Goal: Task Accomplishment & Management: Manage account settings

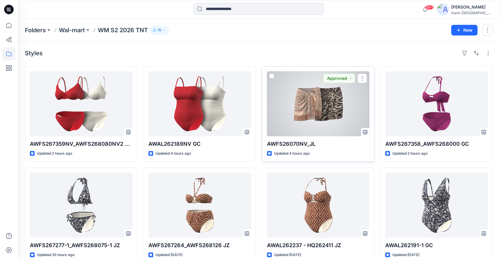
click at [302, 113] on div at bounding box center [318, 103] width 103 height 65
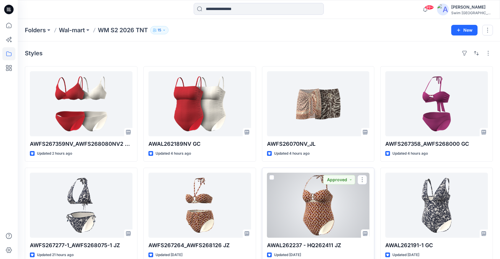
click at [315, 208] on div at bounding box center [318, 205] width 103 height 65
click at [294, 212] on div at bounding box center [318, 205] width 103 height 65
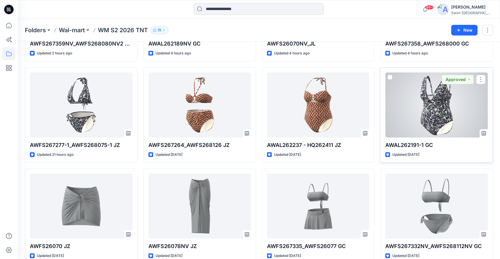
scroll to position [100, 0]
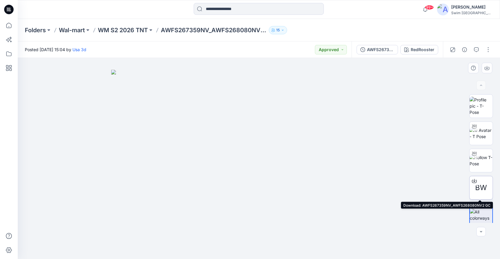
click at [474, 182] on icon at bounding box center [474, 180] width 5 height 3
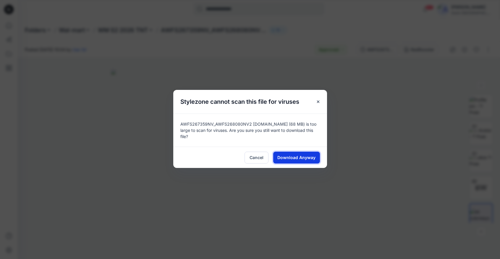
click at [299, 154] on span "Download Anyway" at bounding box center [296, 157] width 38 height 6
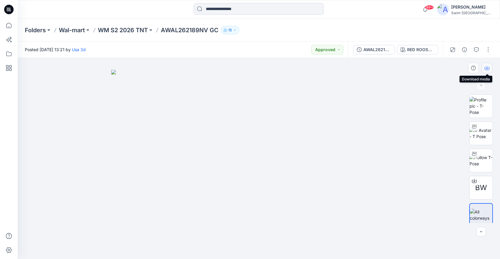
click at [488, 69] on icon "button" at bounding box center [487, 68] width 5 height 5
click at [487, 67] on icon "button" at bounding box center [487, 68] width 5 height 5
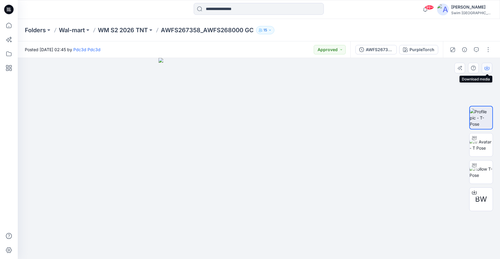
click at [486, 67] on icon "button" at bounding box center [487, 68] width 5 height 5
click at [485, 66] on icon "button" at bounding box center [487, 68] width 5 height 5
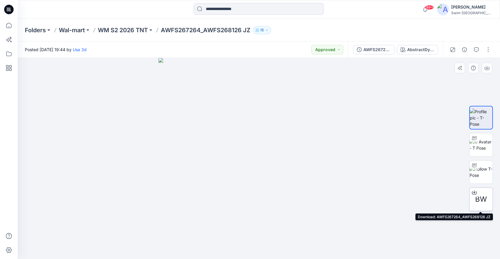
click at [489, 207] on div "BW" at bounding box center [481, 199] width 24 height 24
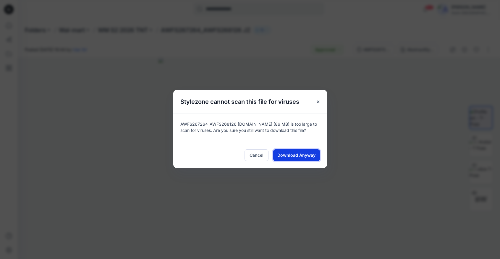
click at [316, 153] on button "Download Anyway" at bounding box center [296, 155] width 47 height 12
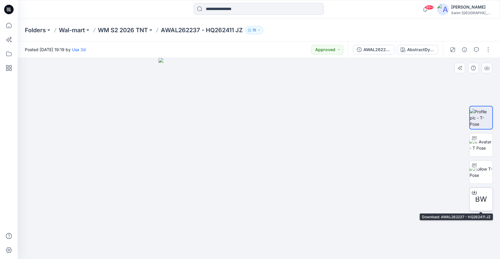
click at [479, 197] on span "BW" at bounding box center [481, 199] width 12 height 11
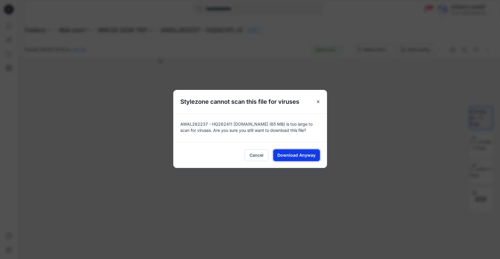
click at [315, 155] on span "Download Anyway" at bounding box center [296, 155] width 38 height 6
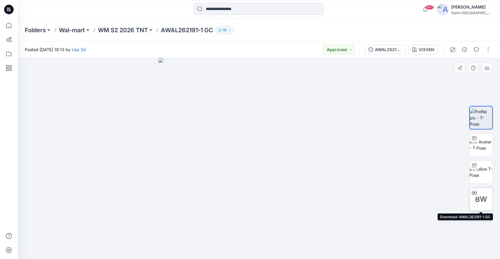
click at [479, 199] on span "BW" at bounding box center [481, 199] width 12 height 11
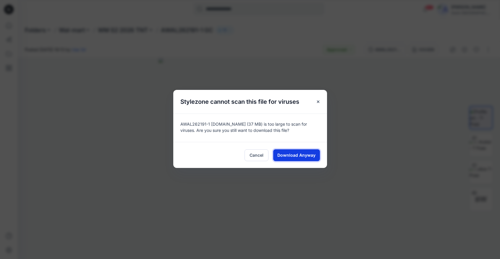
click at [300, 153] on span "Download Anyway" at bounding box center [296, 155] width 38 height 6
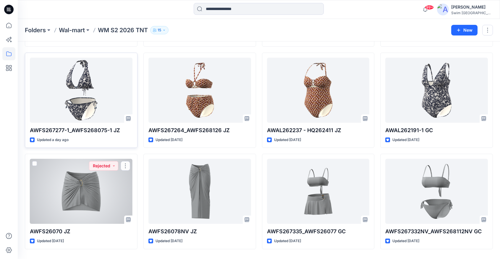
scroll to position [119, 0]
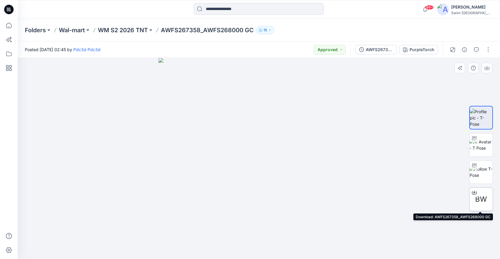
click at [479, 210] on div "BW" at bounding box center [481, 199] width 24 height 24
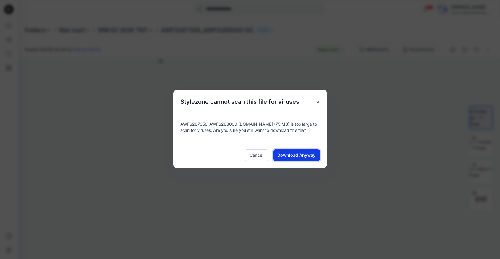
click at [314, 157] on span "Download Anyway" at bounding box center [296, 155] width 38 height 6
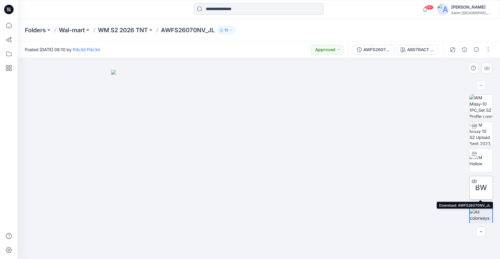
click at [483, 192] on span "BW" at bounding box center [481, 187] width 12 height 11
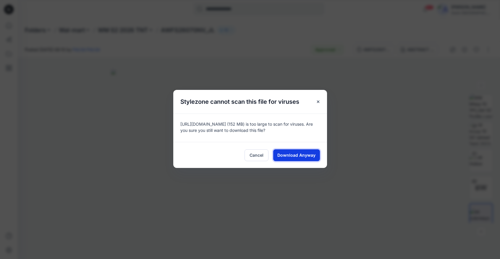
click at [310, 150] on button "Download Anyway" at bounding box center [296, 155] width 47 height 12
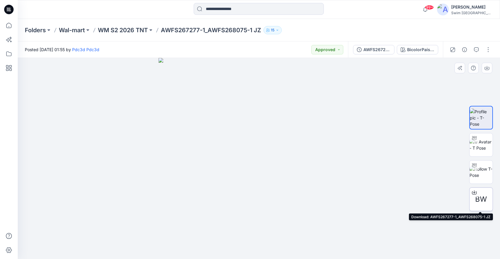
click at [486, 200] on span "BW" at bounding box center [481, 199] width 12 height 11
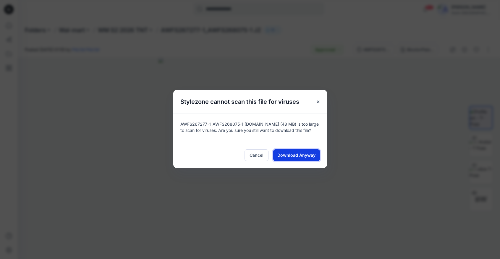
click at [313, 153] on span "Download Anyway" at bounding box center [296, 155] width 38 height 6
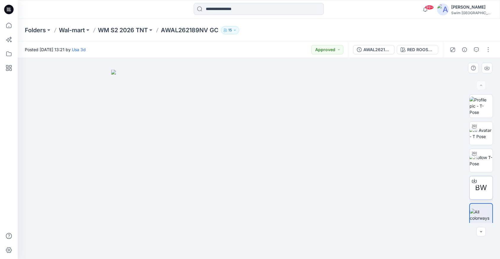
click at [475, 189] on div "BW" at bounding box center [481, 188] width 24 height 24
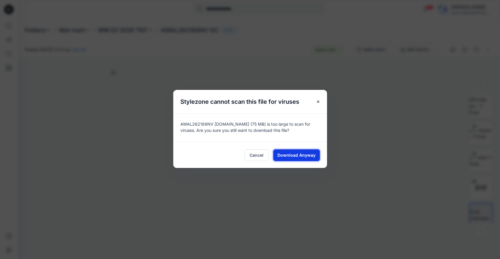
click at [313, 158] on span "Download Anyway" at bounding box center [296, 155] width 38 height 6
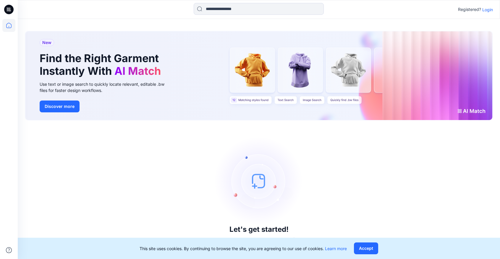
click at [487, 11] on p "Login" at bounding box center [487, 10] width 11 height 6
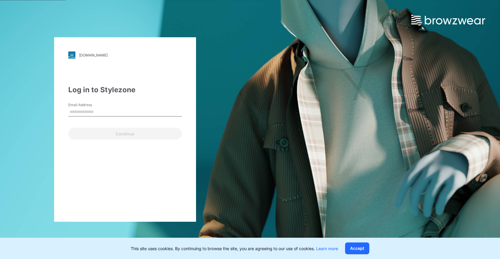
type input "**********"
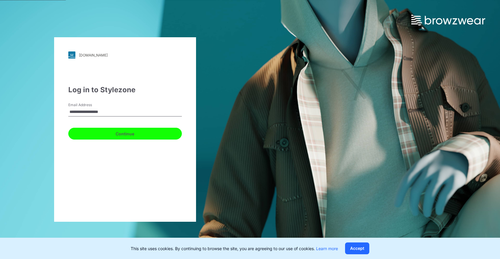
click at [134, 133] on button "Continue" at bounding box center [125, 134] width 114 height 12
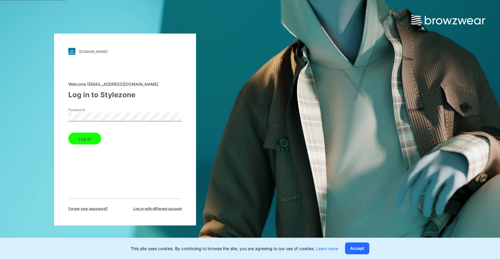
click at [60, 145] on div "walmart.stylezone.com Loading... Welcome bkaplan@swimusa.com Log in to Stylezon…" at bounding box center [125, 130] width 142 height 192
click at [78, 144] on button "Log in" at bounding box center [84, 139] width 33 height 12
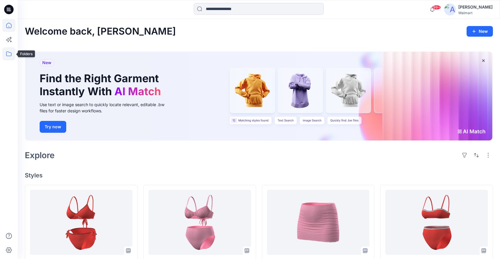
click at [9, 55] on icon at bounding box center [8, 53] width 13 height 13
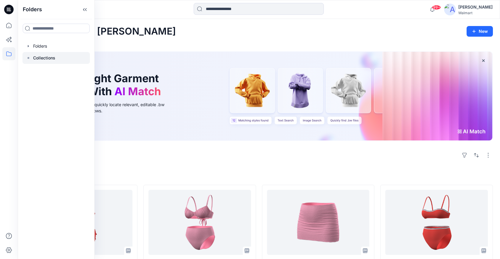
click at [57, 56] on div at bounding box center [55, 58] width 67 height 12
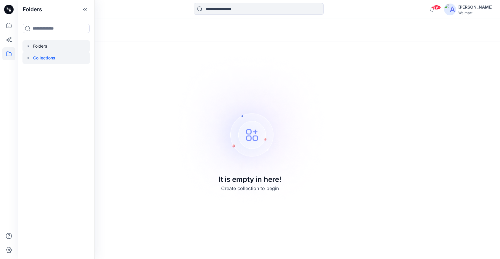
click at [58, 46] on div at bounding box center [55, 46] width 67 height 12
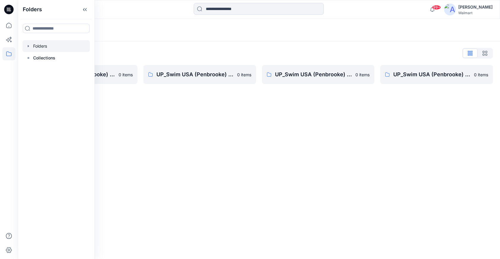
click at [25, 43] on div at bounding box center [55, 46] width 67 height 12
click at [191, 117] on div "Folders Folders List UP_Swim USA (Penbrooke) D34 Avia Swim 0 items UP_Swim USA …" at bounding box center [259, 139] width 482 height 240
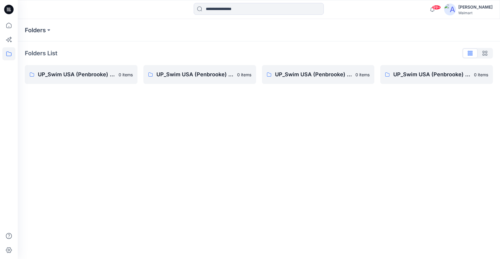
click at [245, 125] on div "Folders Folders List UP_Swim USA (Penbrooke) D34 Avia Swim 0 items UP_Swim USA …" at bounding box center [259, 139] width 482 height 240
click at [126, 137] on div "Folders Folders List UP_Swim USA (Penbrooke) D34 Avia Swim 0 items UP_Swim USA …" at bounding box center [259, 139] width 482 height 240
click at [335, 70] on link "UP_Swim USA (Penbrooke) D34 Time & Tru Swim 0 items" at bounding box center [318, 74] width 113 height 19
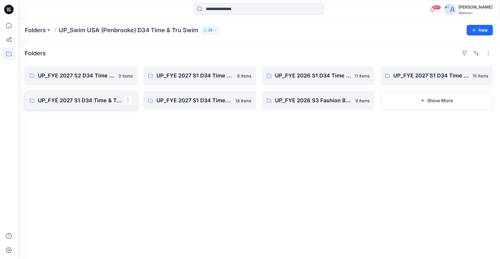
click at [85, 101] on p "UP_FYE 2027 S1 D34 Time & Tru Collections Swim / Swim USA (Penbrooke)" at bounding box center [80, 100] width 85 height 8
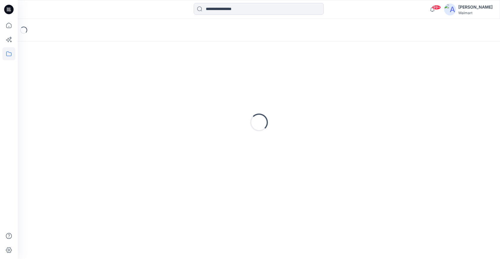
click at [85, 101] on div "Loading..." at bounding box center [259, 122] width 468 height 148
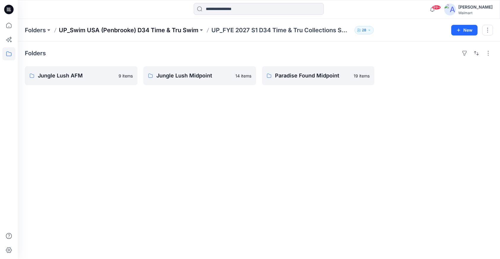
click at [163, 32] on p "UP_Swim USA (Penbrooke) D34 Time & Tru Swim" at bounding box center [129, 30] width 140 height 8
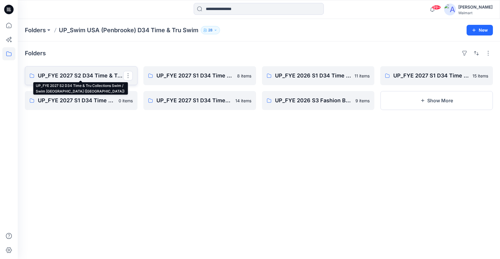
click at [92, 75] on p "UP_FYE 2027 S2 D34 Time & Tru Collections Swim / Swim [GEOGRAPHIC_DATA] ([GEOGR…" at bounding box center [80, 76] width 85 height 8
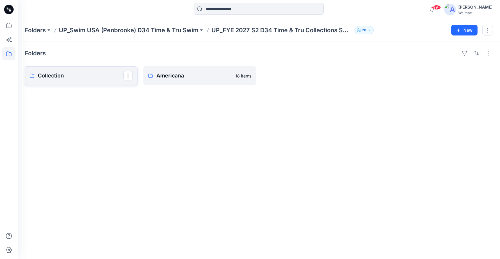
click at [88, 73] on p "Collection" at bounding box center [80, 76] width 85 height 8
click at [459, 28] on icon "button" at bounding box center [458, 30] width 5 height 5
click at [438, 59] on p "New Folder" at bounding box center [447, 56] width 22 height 6
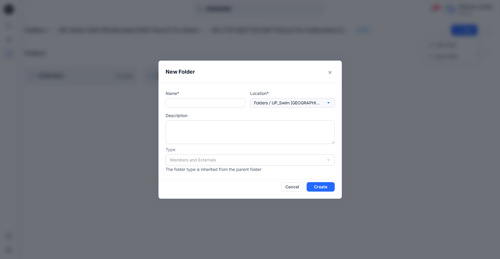
click at [327, 102] on icon "button" at bounding box center [328, 103] width 5 height 5
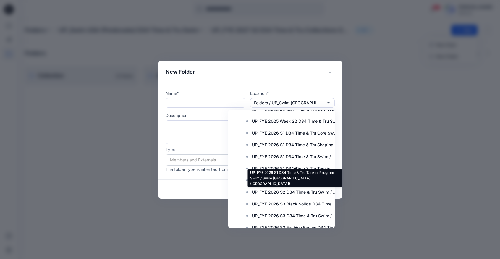
scroll to position [151, 0]
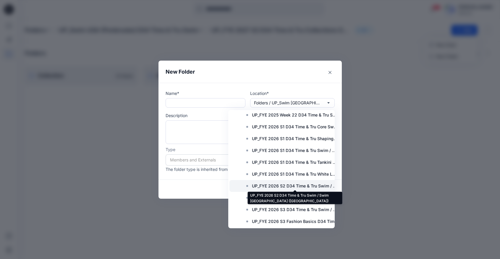
click at [276, 184] on p "UP_FYE 2026 S2 D34 Time & Tru Swim / Swim USA (Penbrooke)" at bounding box center [295, 185] width 86 height 7
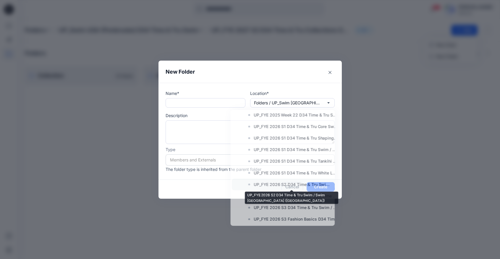
scroll to position [0, 0]
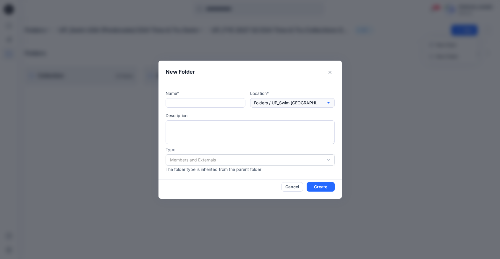
click at [298, 107] on button "Folders / UP_Swim USA (Penbrooke) D34 Time & Tru Swim / UP_FYE 2026 S2 D34 Time…" at bounding box center [292, 102] width 85 height 9
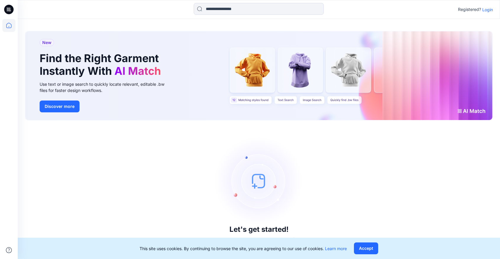
click at [483, 9] on p "Login" at bounding box center [487, 10] width 11 height 6
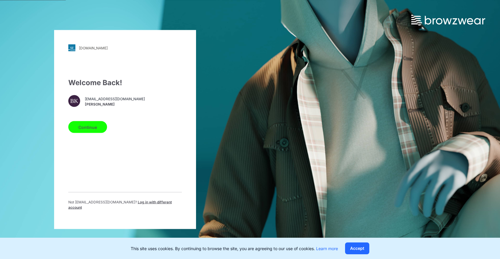
click at [92, 138] on div "Welcome Back! BK [EMAIL_ADDRESS][DOMAIN_NAME] [PERSON_NAME] Continue Not [EMAIL…" at bounding box center [125, 145] width 114 height 137
click at [94, 132] on button "Continue" at bounding box center [87, 127] width 39 height 12
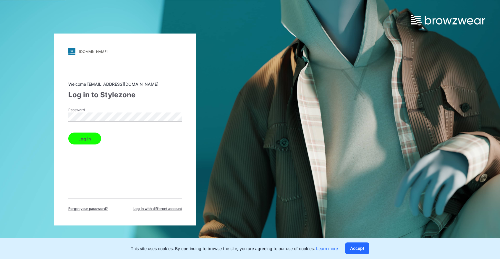
click at [90, 145] on div "Welcome [EMAIL_ADDRESS][DOMAIN_NAME] Log in to Stylezone Password Log in Forget…" at bounding box center [125, 146] width 114 height 130
click at [91, 137] on button "Log in" at bounding box center [84, 139] width 33 height 12
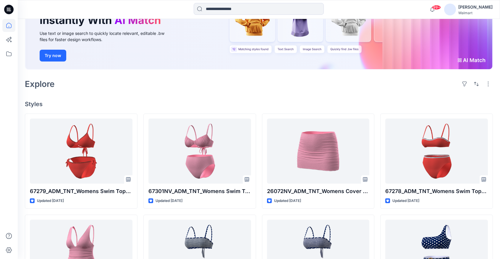
scroll to position [72, 0]
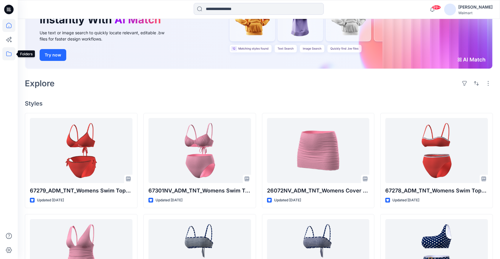
click at [13, 52] on icon at bounding box center [8, 53] width 13 height 13
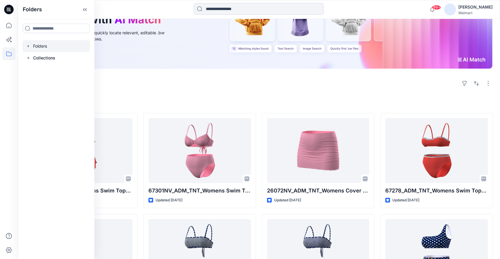
click at [42, 49] on div at bounding box center [55, 46] width 67 height 12
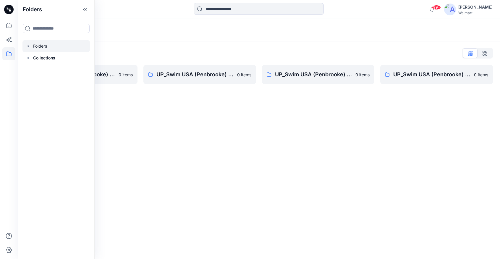
click at [298, 119] on div "Folders Folders List UP_Swim USA (Penbrooke) D34 Avia Swim 0 items UP_Swim USA …" at bounding box center [259, 139] width 482 height 240
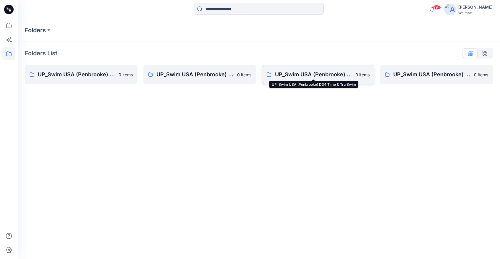
click at [318, 74] on p "UP_Swim USA (Penbrooke) D34 Time & Tru Swim" at bounding box center [313, 74] width 77 height 8
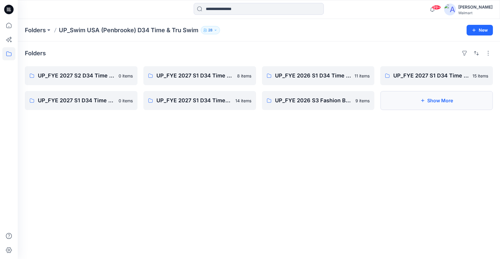
click at [419, 101] on button "Show More" at bounding box center [436, 100] width 113 height 19
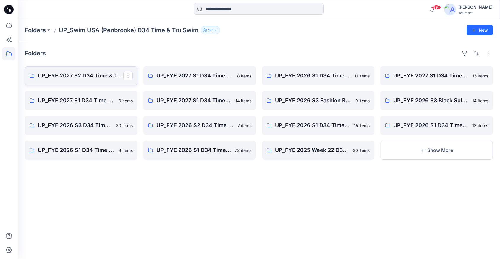
click at [95, 73] on p "UP_FYE 2027 S2 D34 Time & Tru Collections Swim / Swim [GEOGRAPHIC_DATA] ([GEOGR…" at bounding box center [80, 76] width 85 height 8
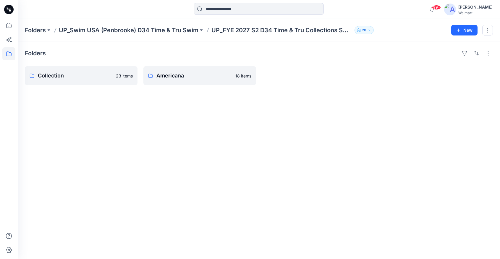
click at [224, 199] on div "Folders Collection 23 items Americana 18 items" at bounding box center [259, 150] width 482 height 218
click at [128, 74] on button "button" at bounding box center [127, 75] width 9 height 9
click at [446, 72] on div at bounding box center [436, 75] width 113 height 19
click at [487, 55] on button "button" at bounding box center [487, 52] width 9 height 9
drag, startPoint x: 151, startPoint y: 161, endPoint x: 149, endPoint y: 149, distance: 12.0
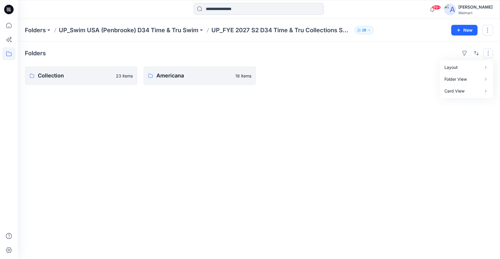
click at [151, 159] on div "Folders Layout Grid Large Grid Folder View Compact Card Card View Card Info Col…" at bounding box center [259, 150] width 482 height 218
click at [130, 77] on button "button" at bounding box center [127, 75] width 9 height 9
click at [101, 79] on p "Collection" at bounding box center [80, 76] width 85 height 8
click at [127, 75] on button "button" at bounding box center [127, 75] width 9 height 9
click at [108, 79] on p "Collection" at bounding box center [80, 76] width 85 height 8
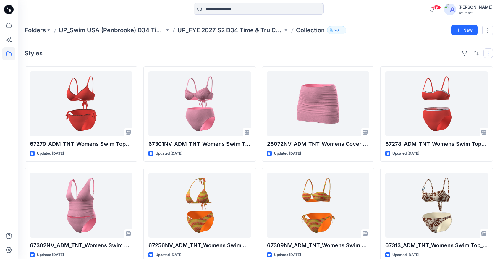
click at [487, 56] on button "button" at bounding box center [487, 52] width 9 height 9
click at [489, 33] on button "button" at bounding box center [487, 30] width 11 height 11
click at [478, 59] on button "Delete Folder" at bounding box center [460, 58] width 64 height 11
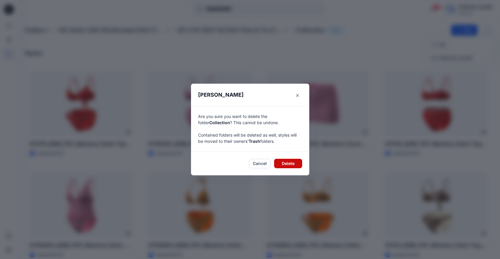
click at [289, 164] on button "Delete" at bounding box center [288, 163] width 28 height 9
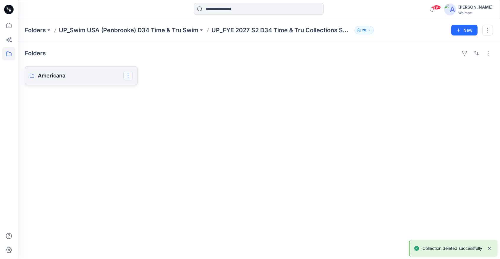
click at [130, 76] on button "button" at bounding box center [127, 75] width 9 height 9
click at [139, 102] on p "Delete Folder" at bounding box center [152, 103] width 34 height 6
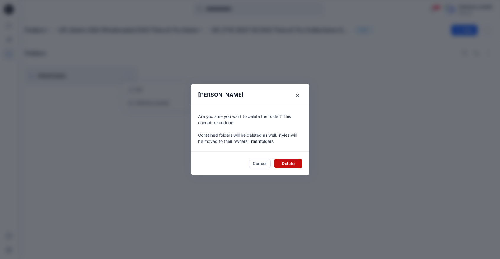
click at [289, 161] on button "Delete" at bounding box center [288, 163] width 28 height 9
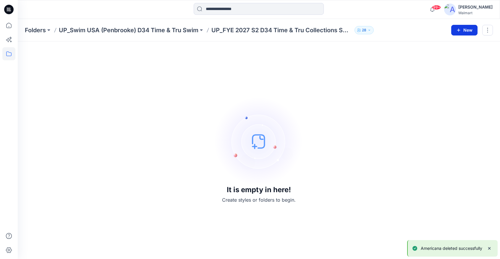
click at [461, 31] on button "New" at bounding box center [464, 30] width 26 height 11
click at [441, 55] on p "New Folder" at bounding box center [447, 56] width 22 height 6
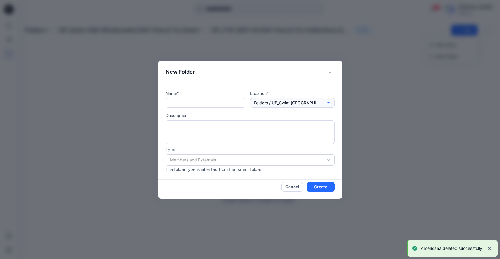
click at [305, 100] on p "Folders / UP_Swim USA (Penbrooke) D34 Time & Tru Swim / UP_FYE 2027 S2 D34 Time…" at bounding box center [288, 103] width 68 height 7
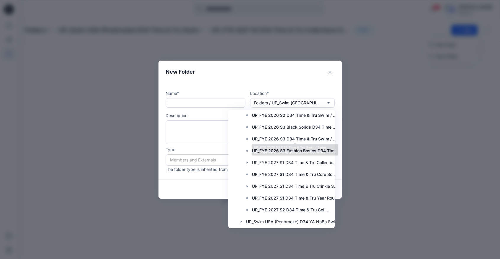
scroll to position [222, 0]
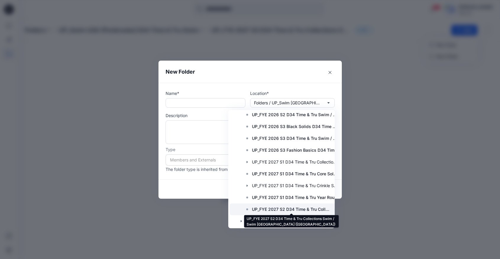
click at [272, 210] on p "UP_FYE 2027 S2 D34 Time & Tru Collections Swim / Swim [GEOGRAPHIC_DATA] ([GEOGR…" at bounding box center [291, 209] width 79 height 7
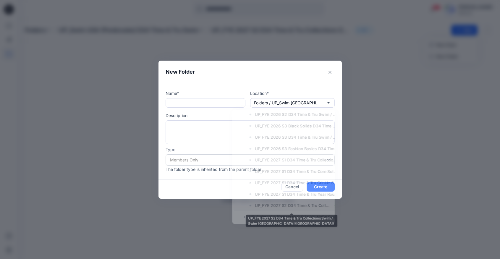
scroll to position [0, 0]
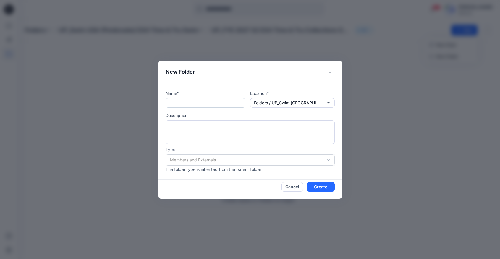
click at [204, 105] on input "text" at bounding box center [206, 102] width 80 height 9
type input "*"
type input "**********"
click at [319, 188] on button "Create" at bounding box center [321, 186] width 28 height 9
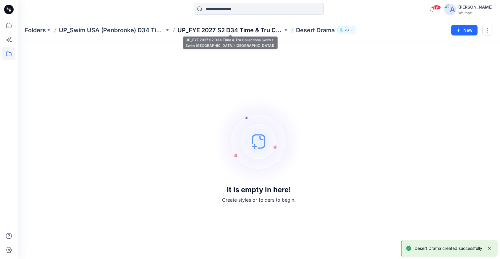
click at [258, 33] on p "UP_FYE 2027 S2 D34 Time & Tru Collections Swim / Swim [GEOGRAPHIC_DATA] ([GEOGR…" at bounding box center [230, 30] width 106 height 8
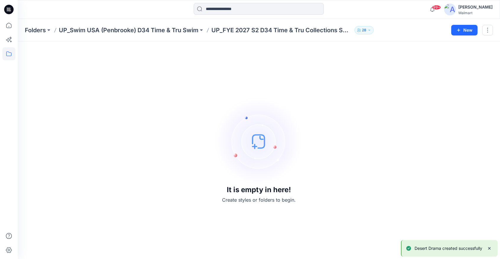
click at [260, 30] on p "UP_FYE 2027 S2 D34 Time & Tru Collections Swim / Swim [GEOGRAPHIC_DATA] ([GEOGR…" at bounding box center [281, 30] width 141 height 8
click at [189, 28] on p "UP_Swim USA (Penbrooke) D34 Time & Tru Swim" at bounding box center [129, 30] width 140 height 8
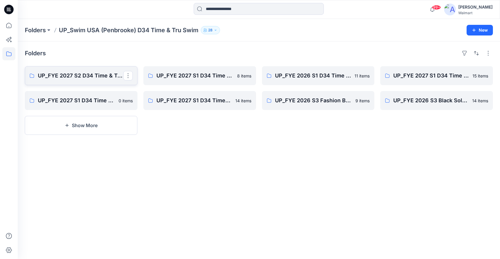
click at [93, 75] on p "UP_FYE 2027 S2 D34 Time & Tru Collections Swim / Swim [GEOGRAPHIC_DATA] ([GEOGR…" at bounding box center [80, 76] width 85 height 8
click at [88, 123] on button "Show More" at bounding box center [81, 125] width 113 height 19
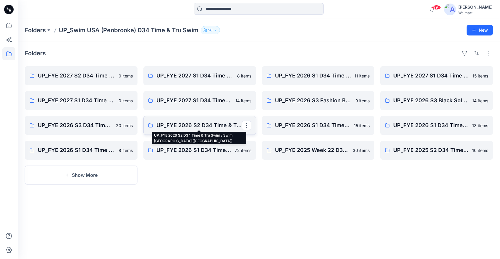
click at [220, 124] on p "UP_FYE 2026 S2 D34 Time & Tru Swim / Swim USA (Penbrooke)" at bounding box center [198, 125] width 85 height 8
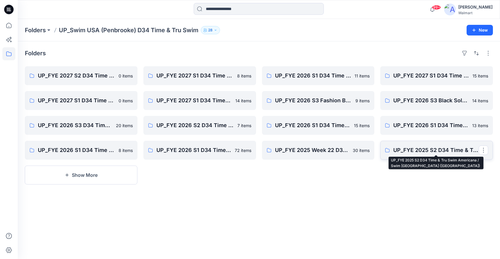
click at [404, 151] on p "UP_FYE 2025 S2 D34 Time & Tru Swim Americana / Swim USA (Penbrooke)" at bounding box center [435, 150] width 85 height 8
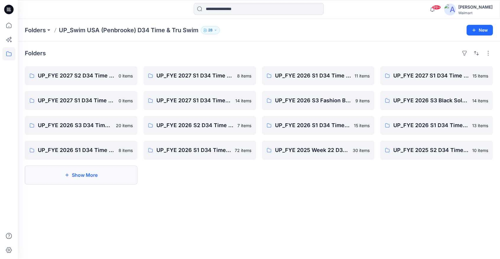
click at [124, 176] on button "Show More" at bounding box center [81, 175] width 113 height 19
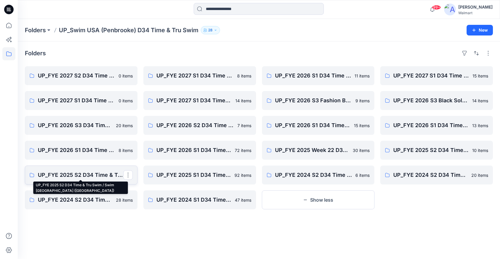
click at [105, 176] on p "UP_FYE 2025 S2 D34 Time & Tru Swim / Swim USA (Penbrooke)" at bounding box center [80, 175] width 85 height 8
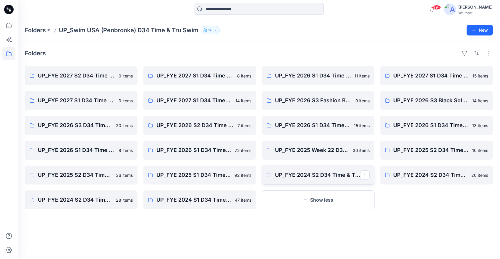
click at [313, 180] on link "UP_FYE 2024 S2 D34 Time & Tru 365 Days Swim / Swim USA (Penbrooke)" at bounding box center [318, 175] width 113 height 19
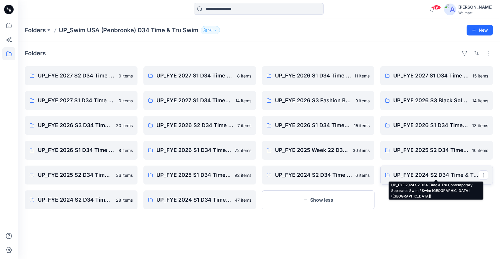
click at [418, 174] on p "UP_FYE 2024 S2 D34 Time & Tru Contemporary Separates Swim / Swim USA (Penbrooke)" at bounding box center [435, 175] width 85 height 8
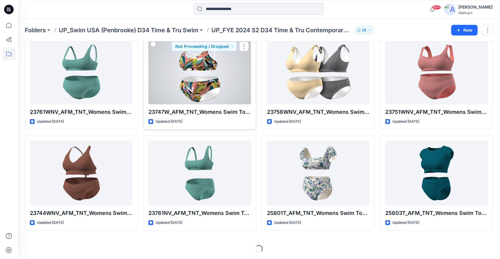
scroll to position [315, 0]
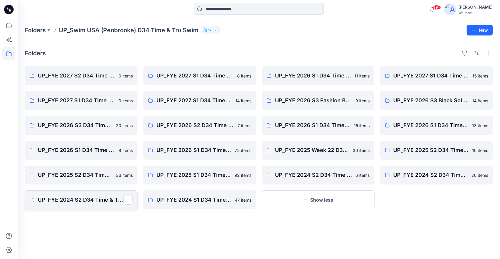
click at [88, 198] on p "UP_FYE 2024 S2 D34 Time & Tru Swim / Swim USA (Penbrooke)" at bounding box center [80, 200] width 85 height 8
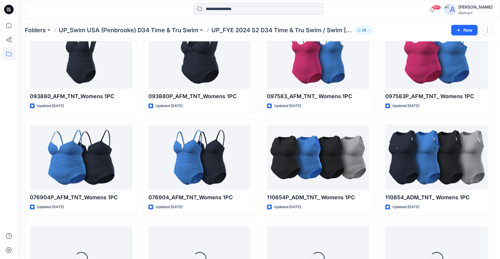
scroll to position [151, 0]
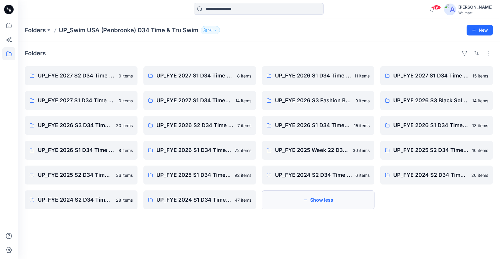
click at [322, 204] on button "Show less" at bounding box center [318, 199] width 113 height 19
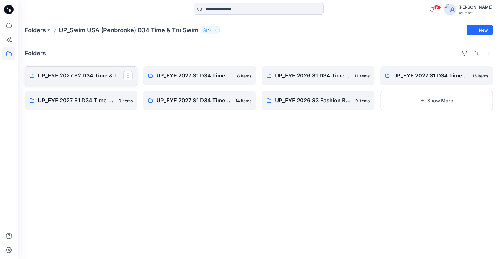
click at [95, 77] on p "UP_FYE 2027 S2 D34 Time & Tru Collections Swim / Swim [GEOGRAPHIC_DATA] ([GEOGR…" at bounding box center [80, 76] width 85 height 8
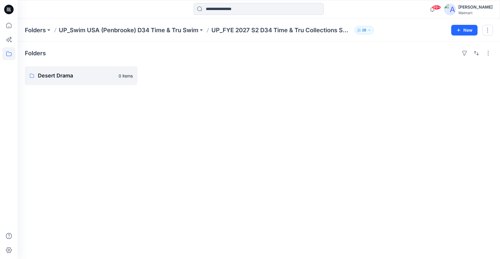
click at [160, 97] on div "Folders Desert Drama 0 items" at bounding box center [259, 150] width 482 height 218
click at [466, 31] on button "New" at bounding box center [464, 30] width 26 height 11
